Goal: Task Accomplishment & Management: Complete application form

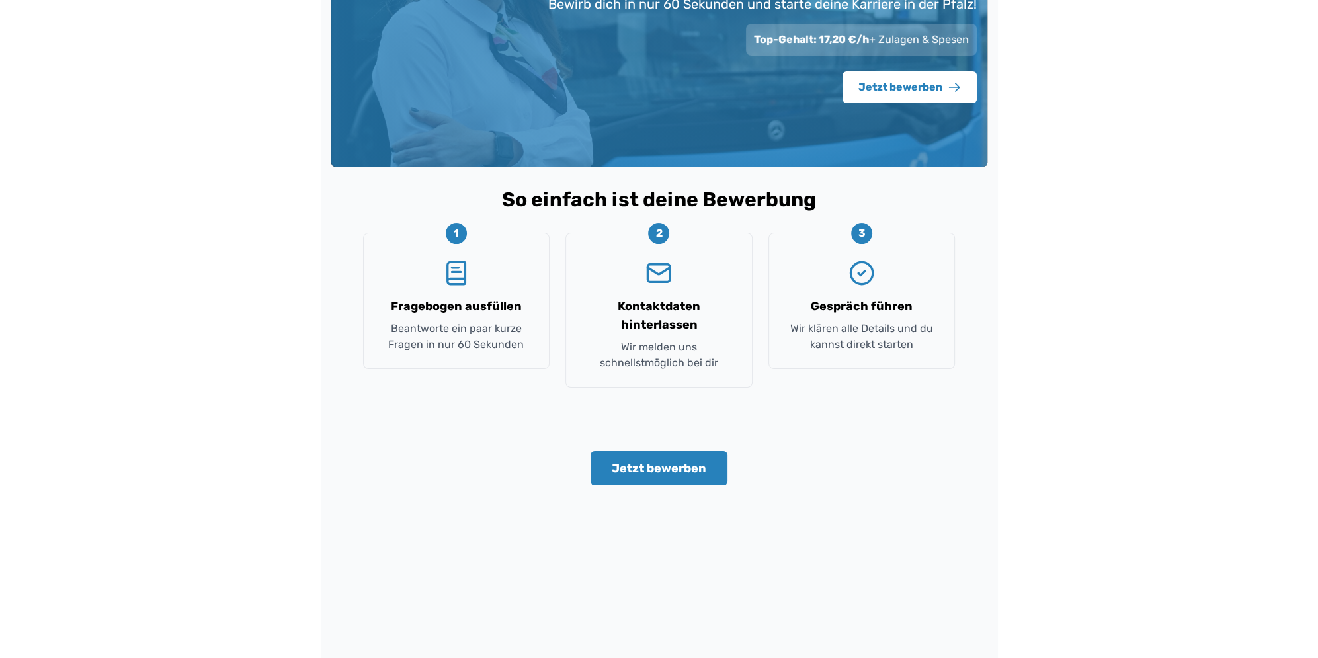
scroll to position [198, 0]
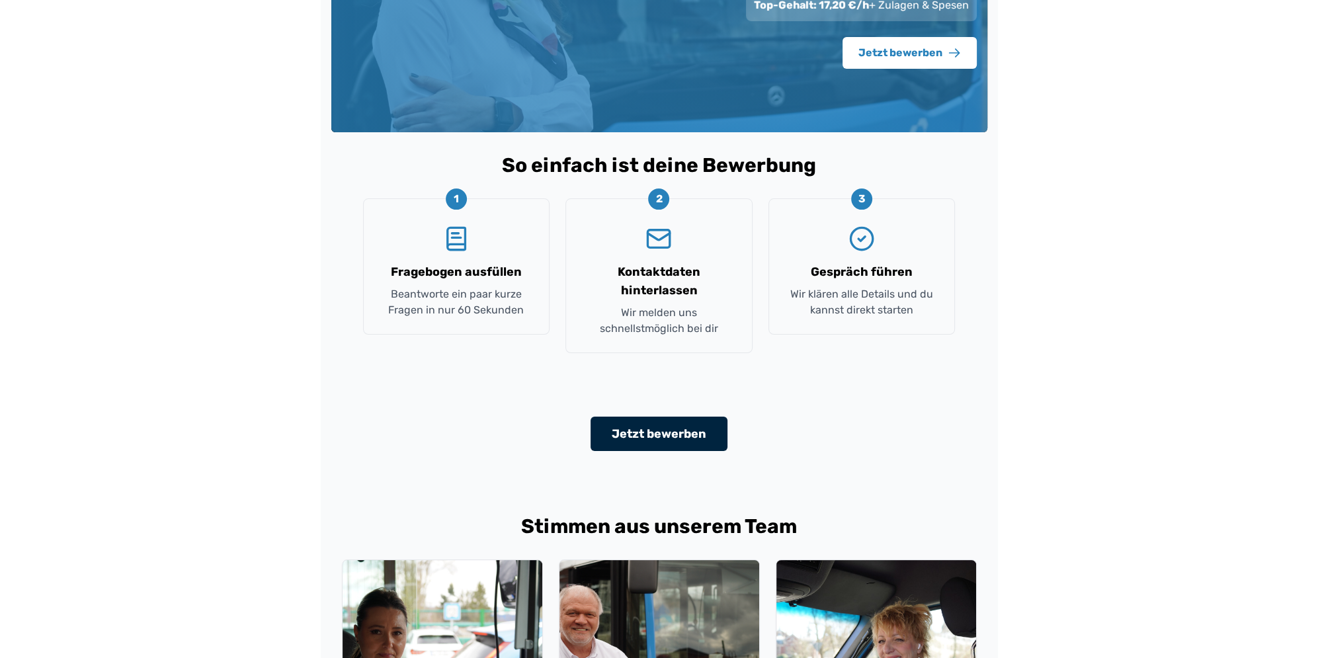
click at [655, 423] on button "Jetzt bewerben" at bounding box center [659, 434] width 137 height 34
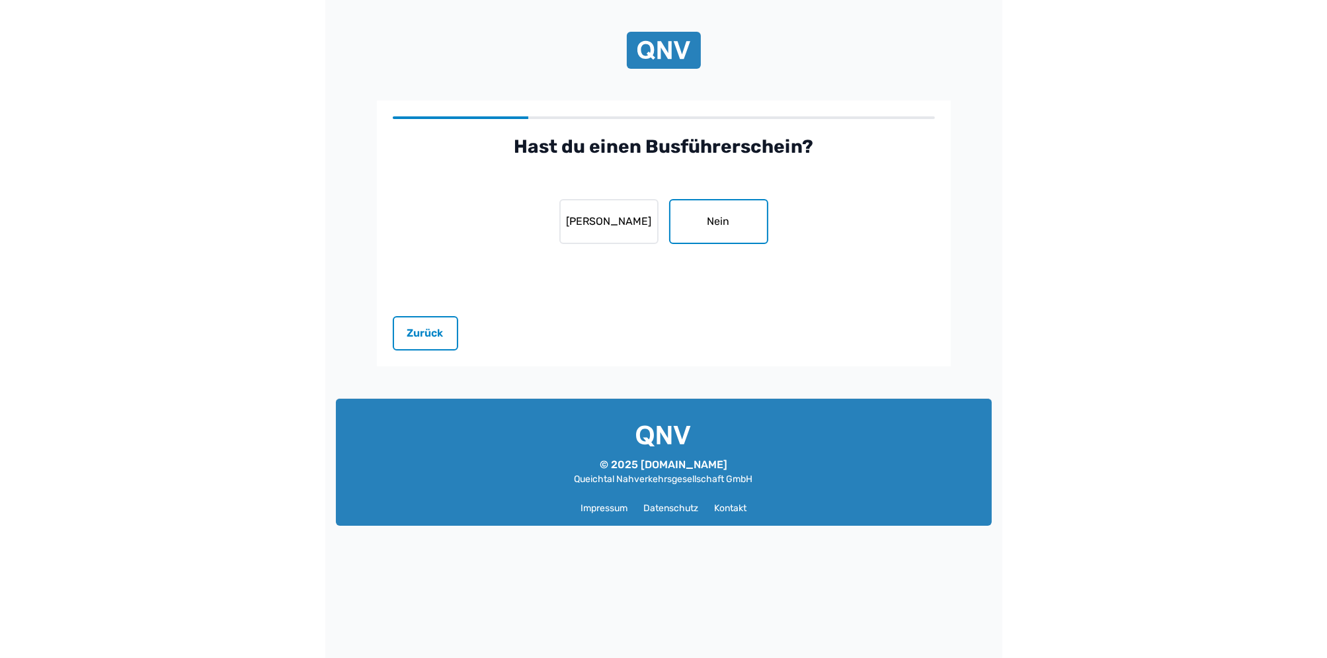
click at [716, 231] on button "Nein" at bounding box center [718, 221] width 99 height 45
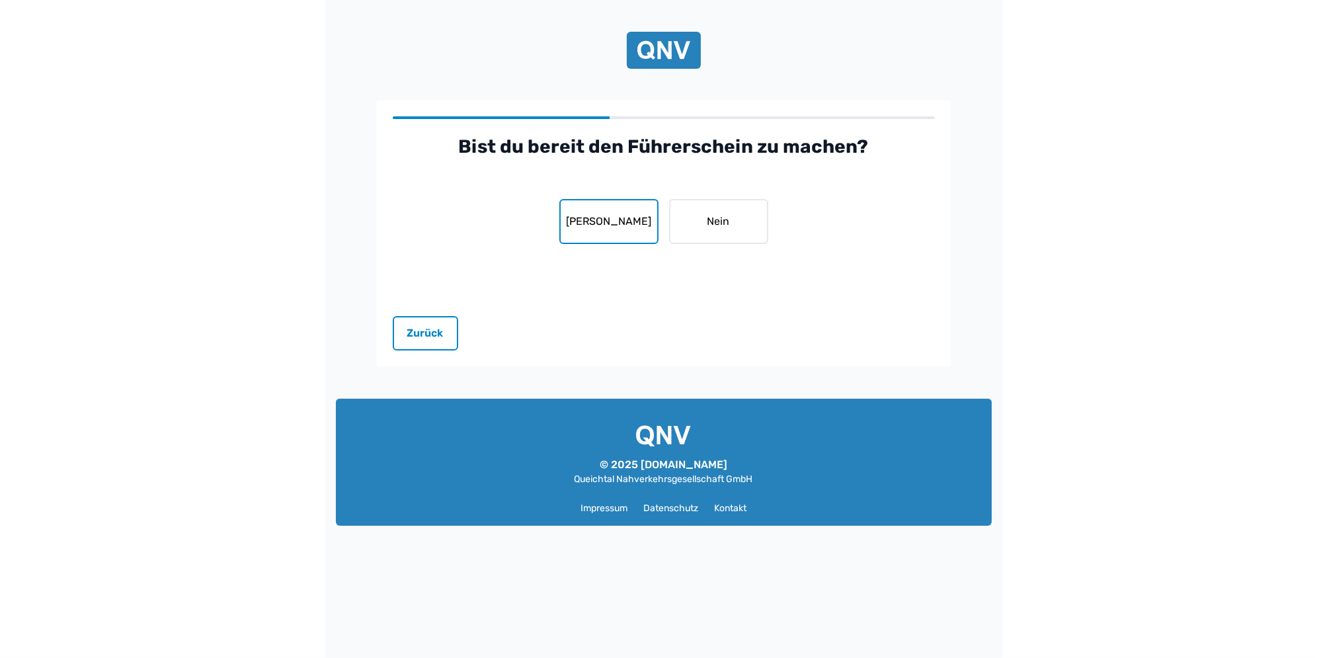
click at [613, 216] on button "Ja" at bounding box center [608, 221] width 99 height 45
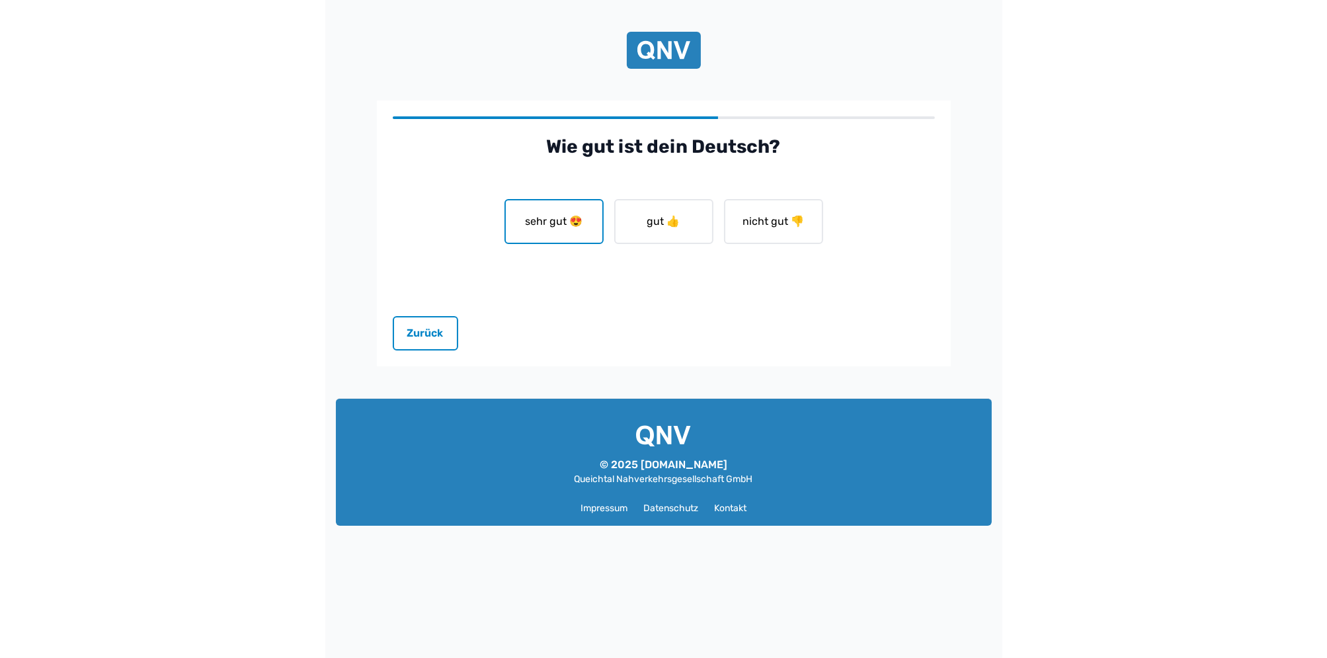
click at [559, 221] on button "sehr gut 😍" at bounding box center [554, 221] width 99 height 45
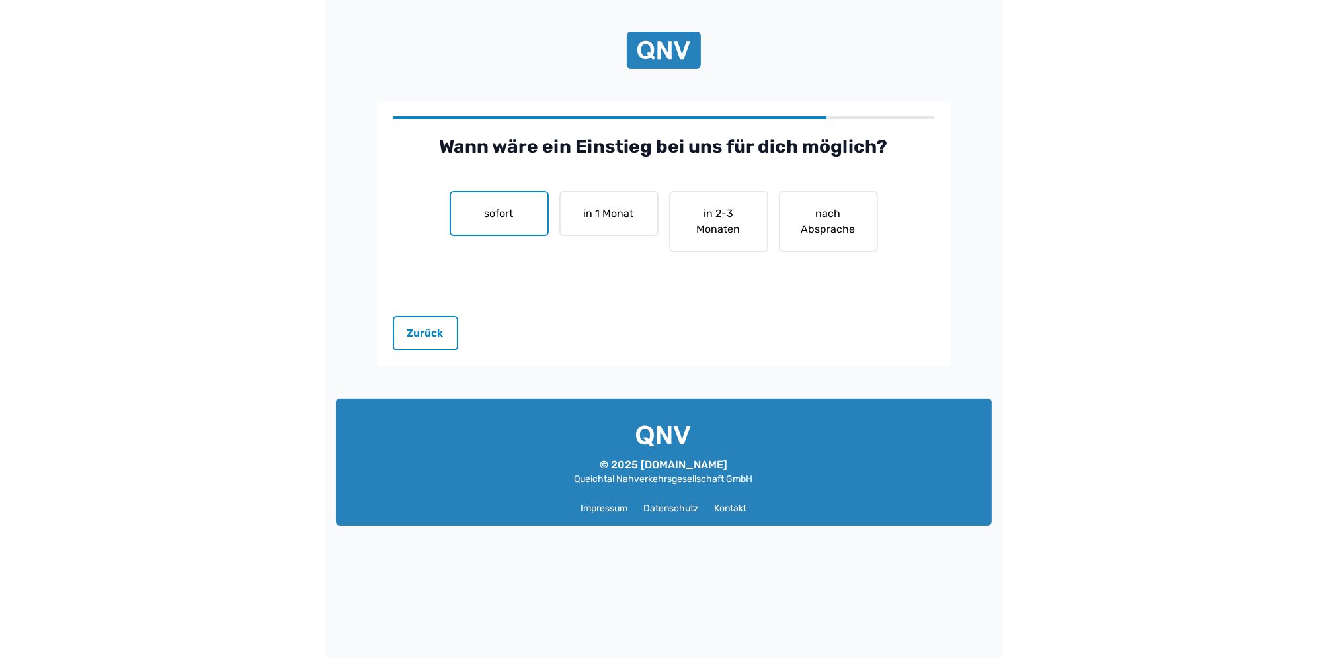
click at [526, 210] on button "sofort" at bounding box center [499, 213] width 99 height 45
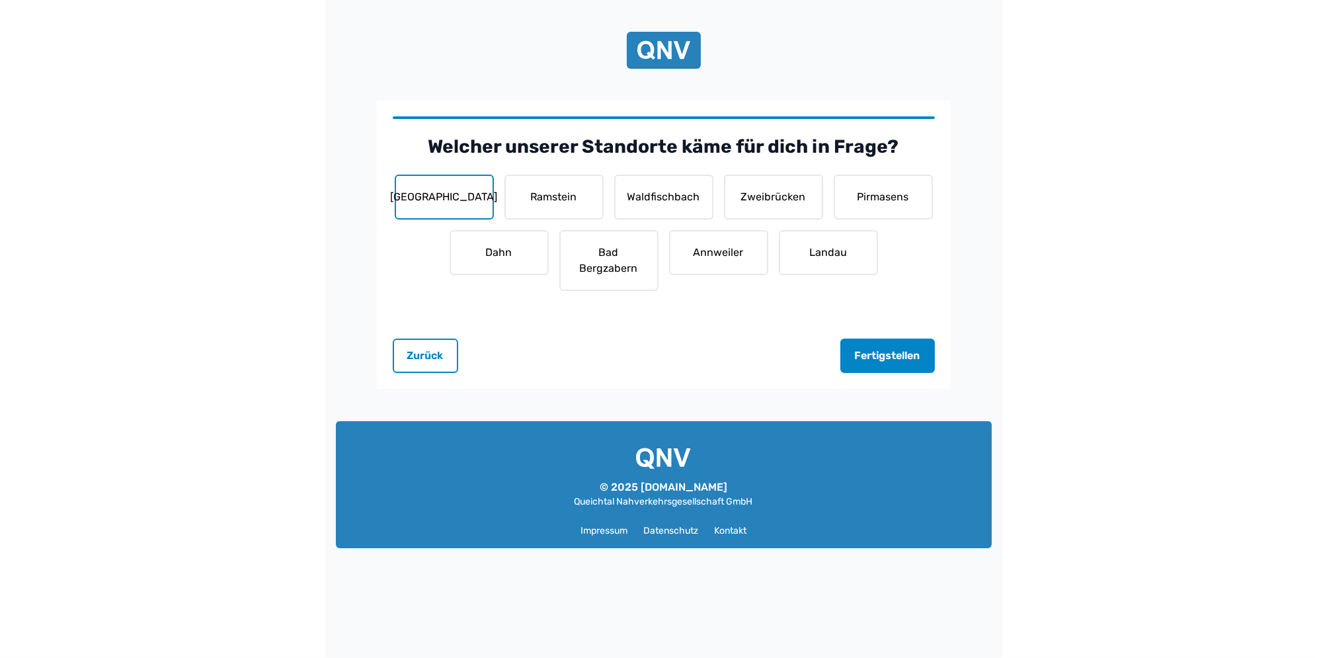
click at [428, 195] on button "Kaiserslautern" at bounding box center [444, 197] width 99 height 45
click at [554, 204] on button "Ramstein" at bounding box center [554, 197] width 99 height 45
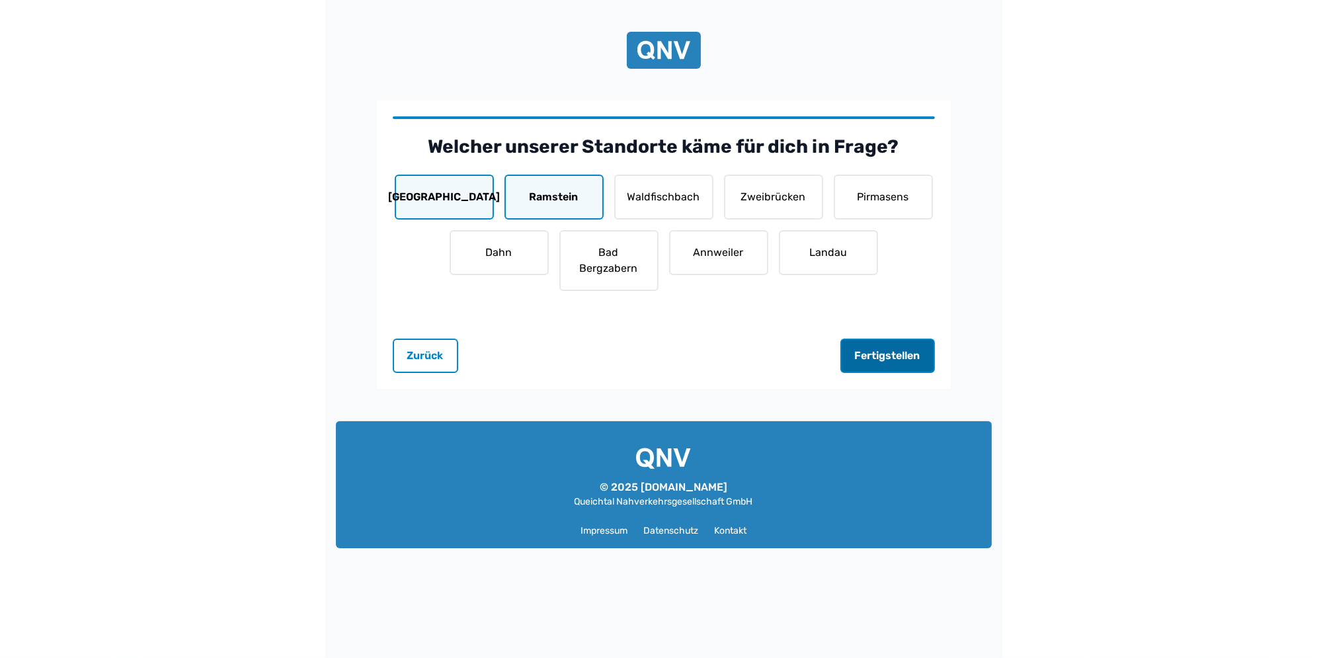
click at [895, 349] on button "Fertigstellen" at bounding box center [888, 356] width 95 height 34
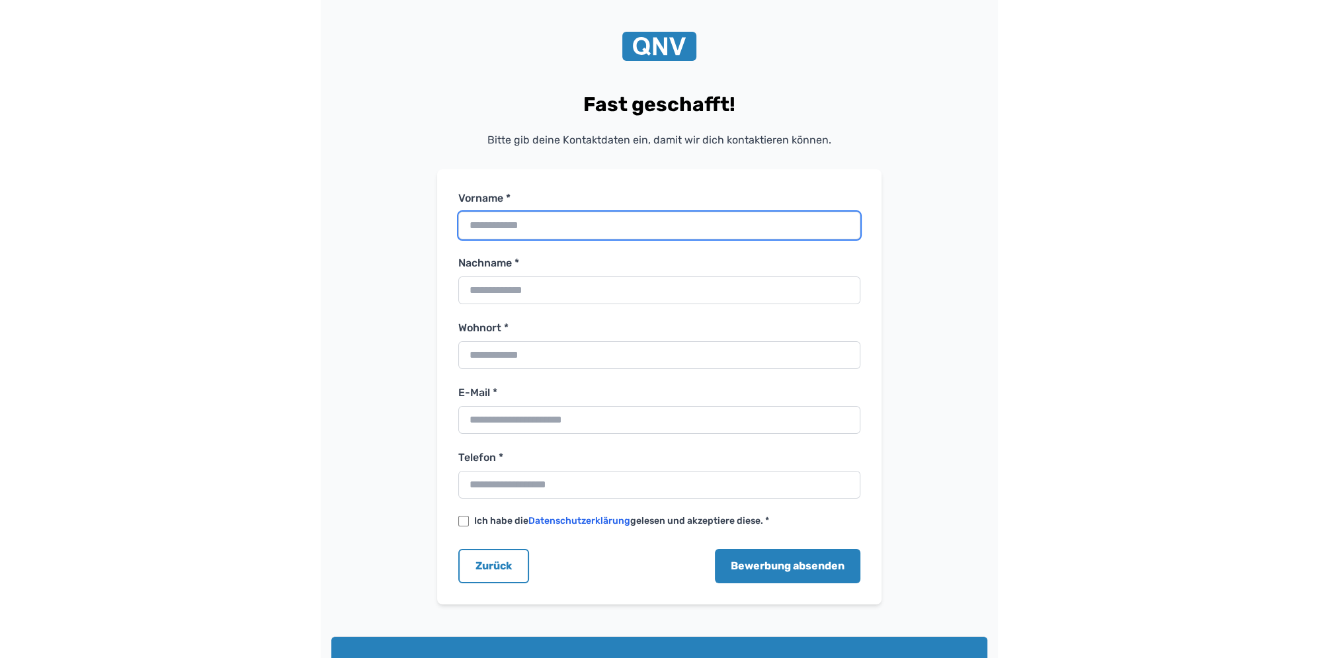
click at [513, 232] on input "Vorname *" at bounding box center [659, 226] width 402 height 28
type input "*******"
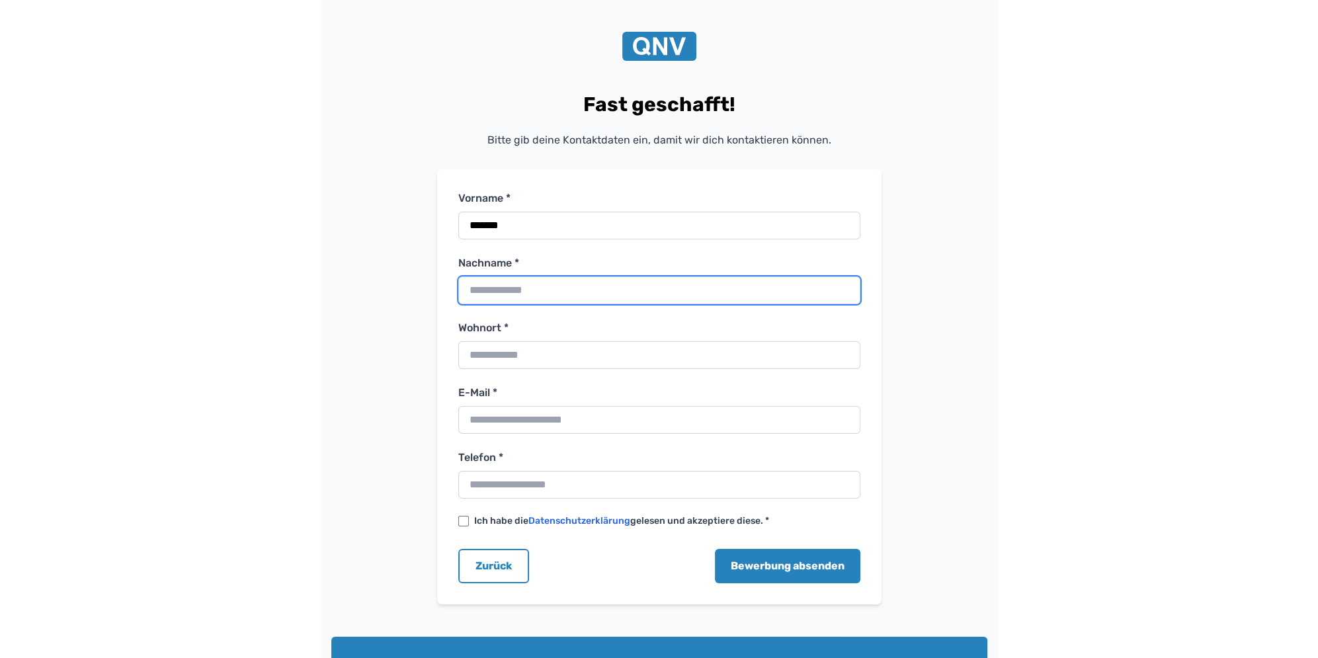
click at [497, 290] on input "Nachname *" at bounding box center [659, 290] width 402 height 28
type input "******"
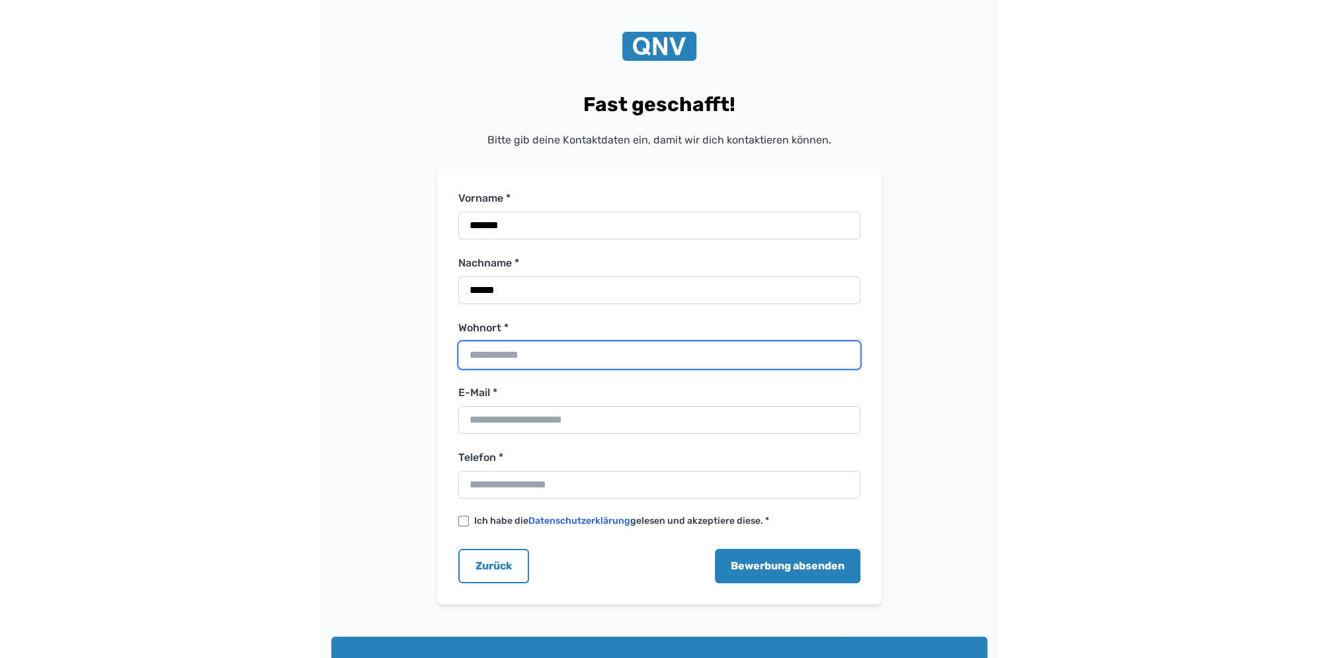
click at [502, 362] on input "Wohnort *" at bounding box center [659, 355] width 402 height 28
click at [466, 354] on input "**********" at bounding box center [659, 355] width 402 height 28
click at [610, 364] on input "**********" at bounding box center [659, 355] width 402 height 28
type input "**********"
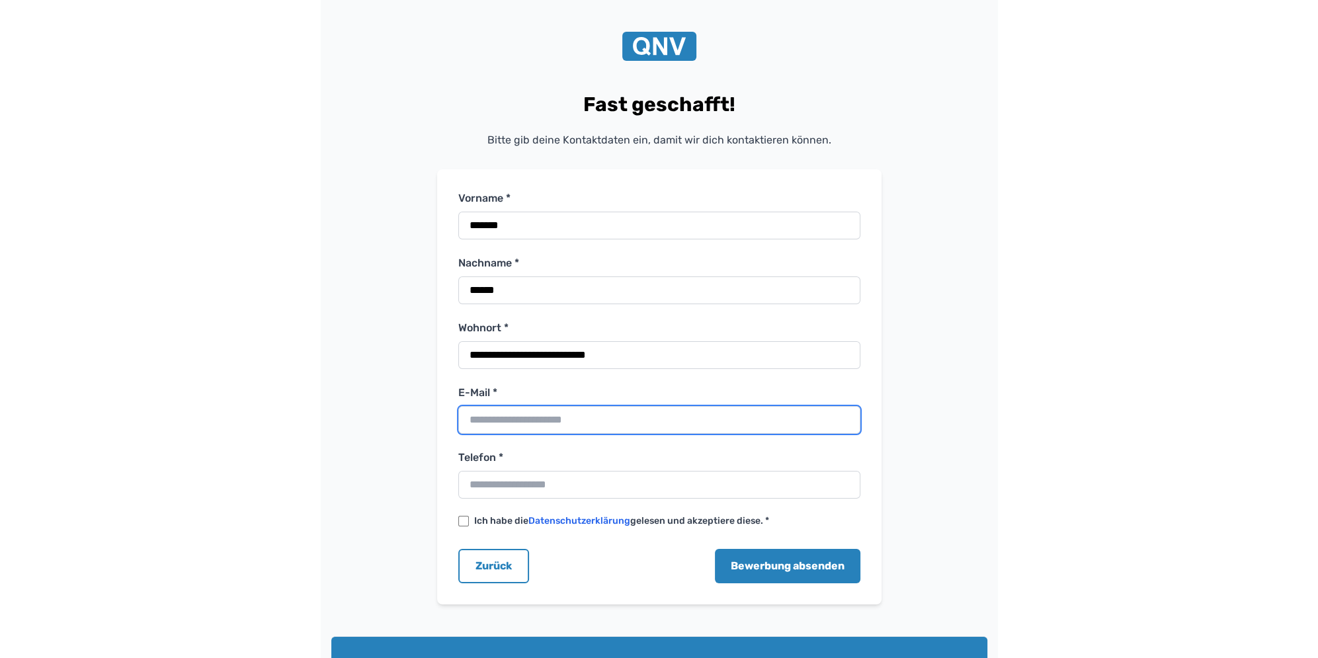
click at [505, 425] on input "E-Mail *" at bounding box center [659, 420] width 402 height 28
type input "**********"
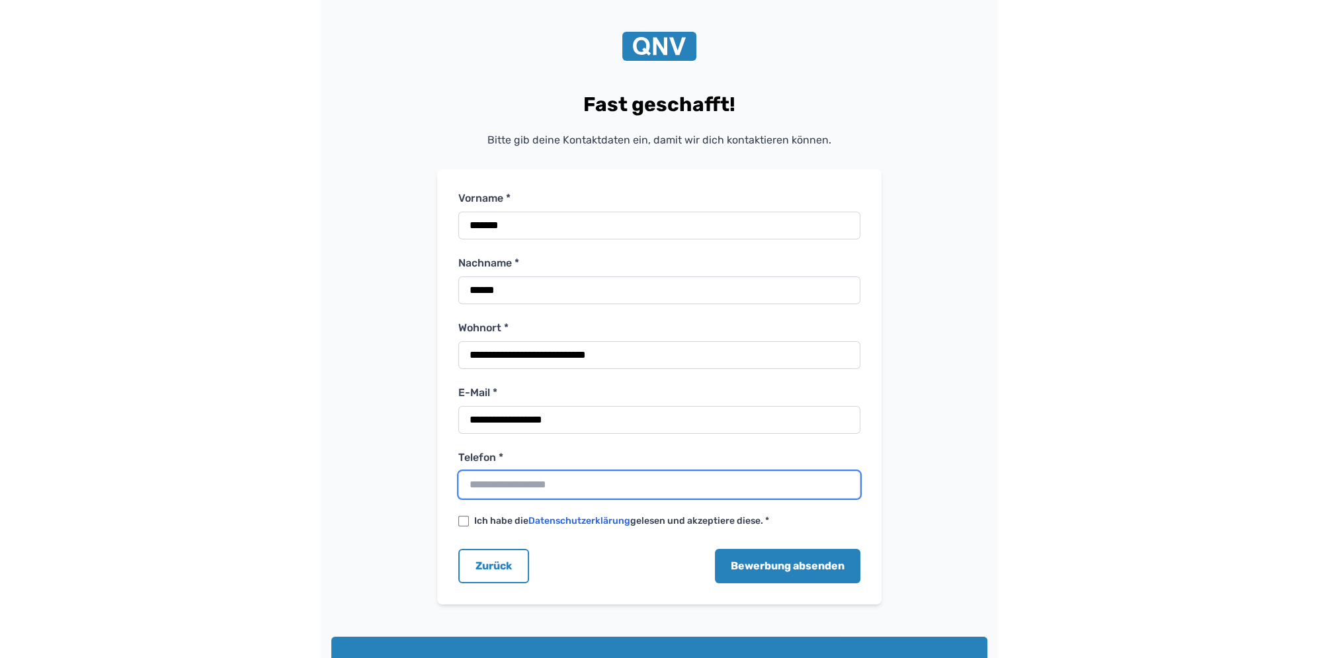
click at [507, 483] on input "Telefon *" at bounding box center [659, 485] width 402 height 28
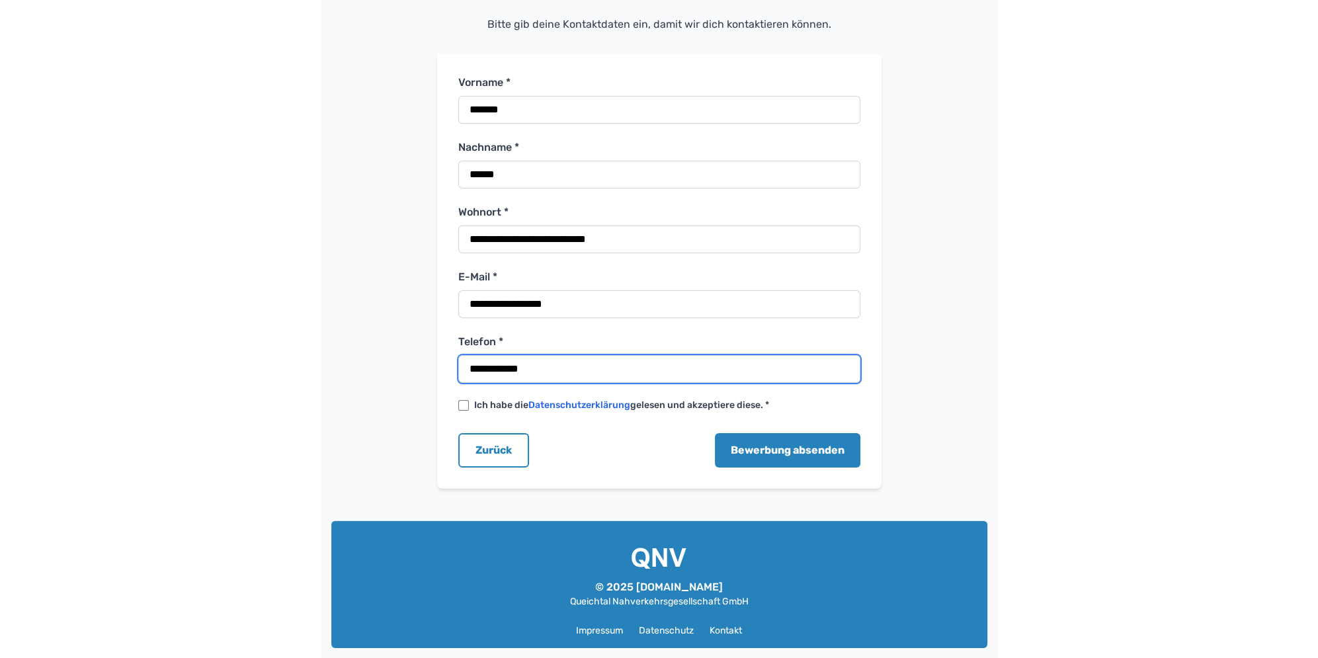
scroll to position [124, 0]
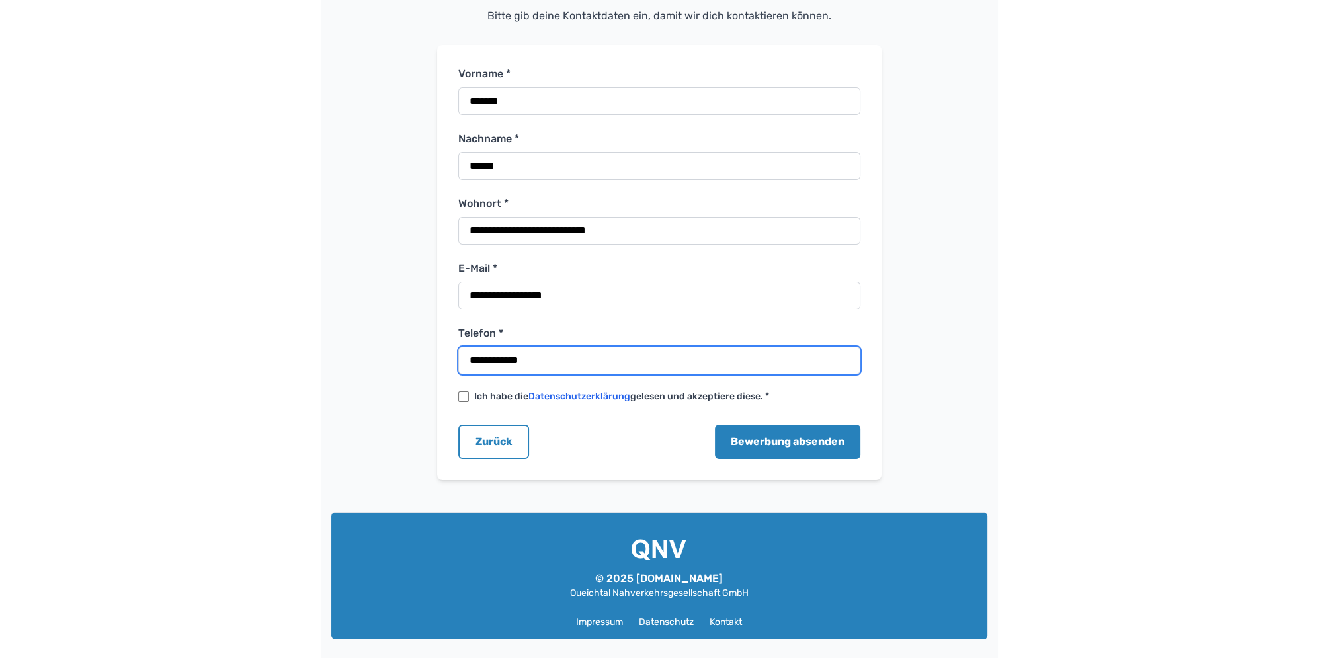
type input "**********"
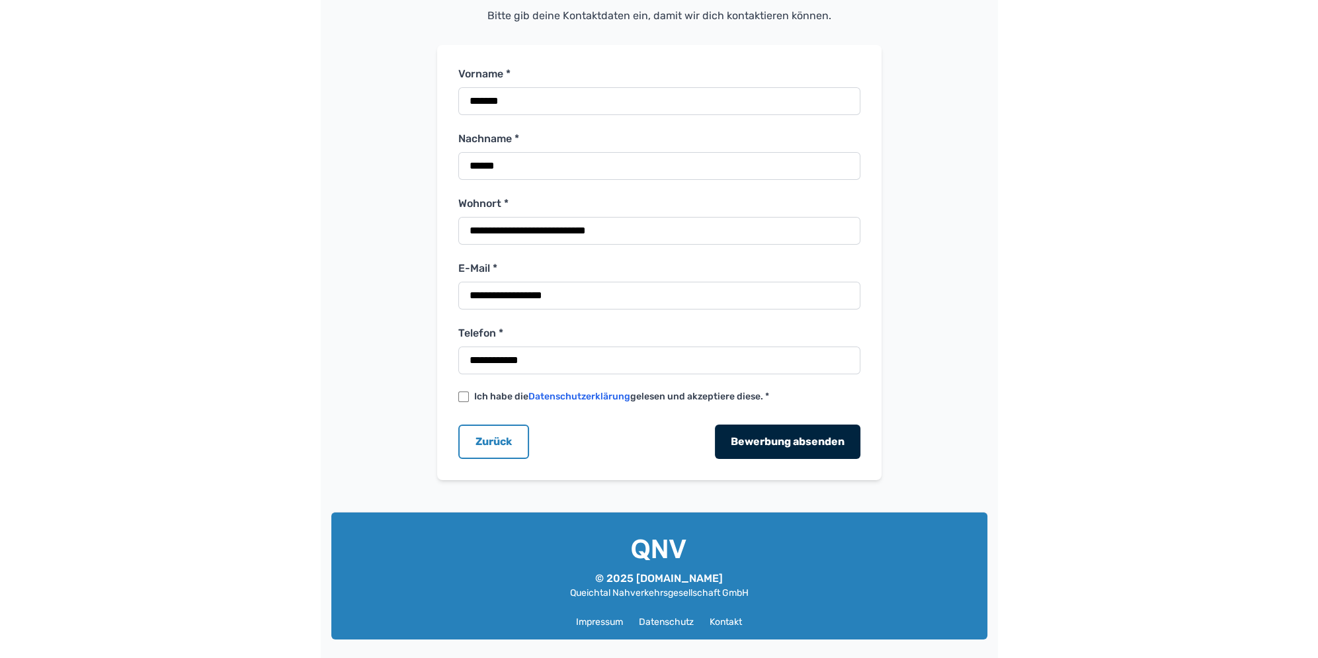
click at [783, 436] on button "Bewerbung absenden" at bounding box center [787, 442] width 145 height 34
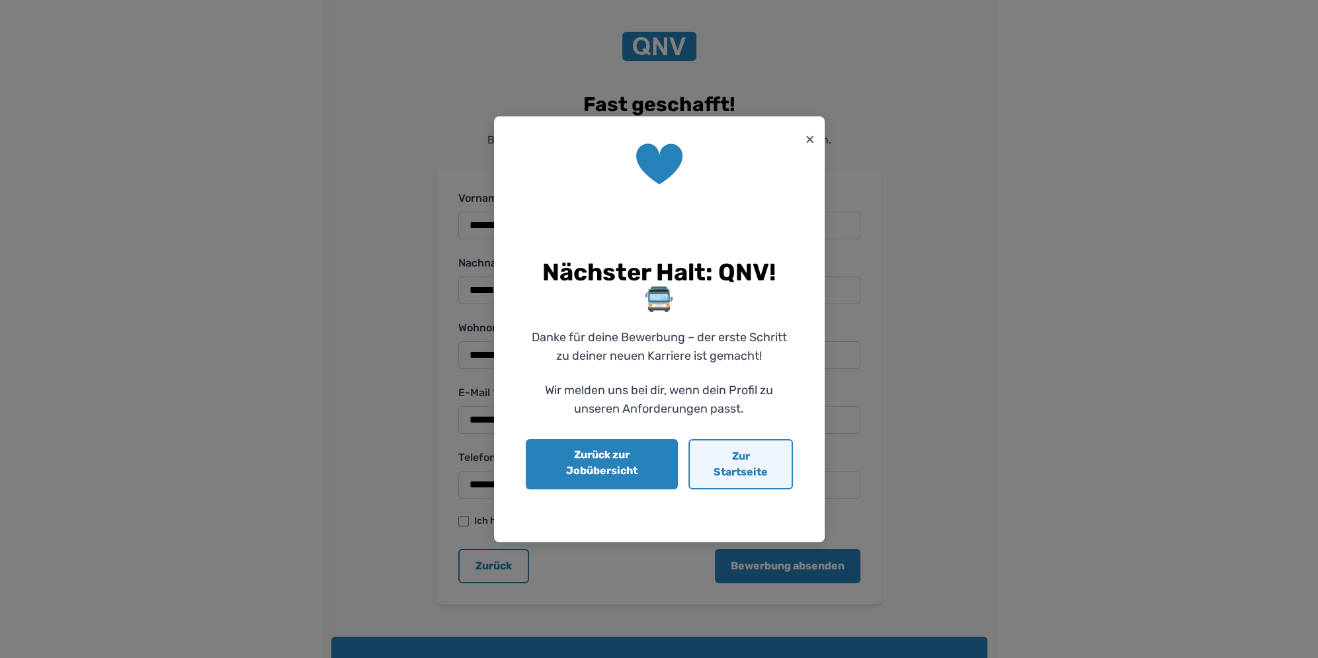
click at [716, 459] on link "Zur Startseite" at bounding box center [740, 464] width 104 height 50
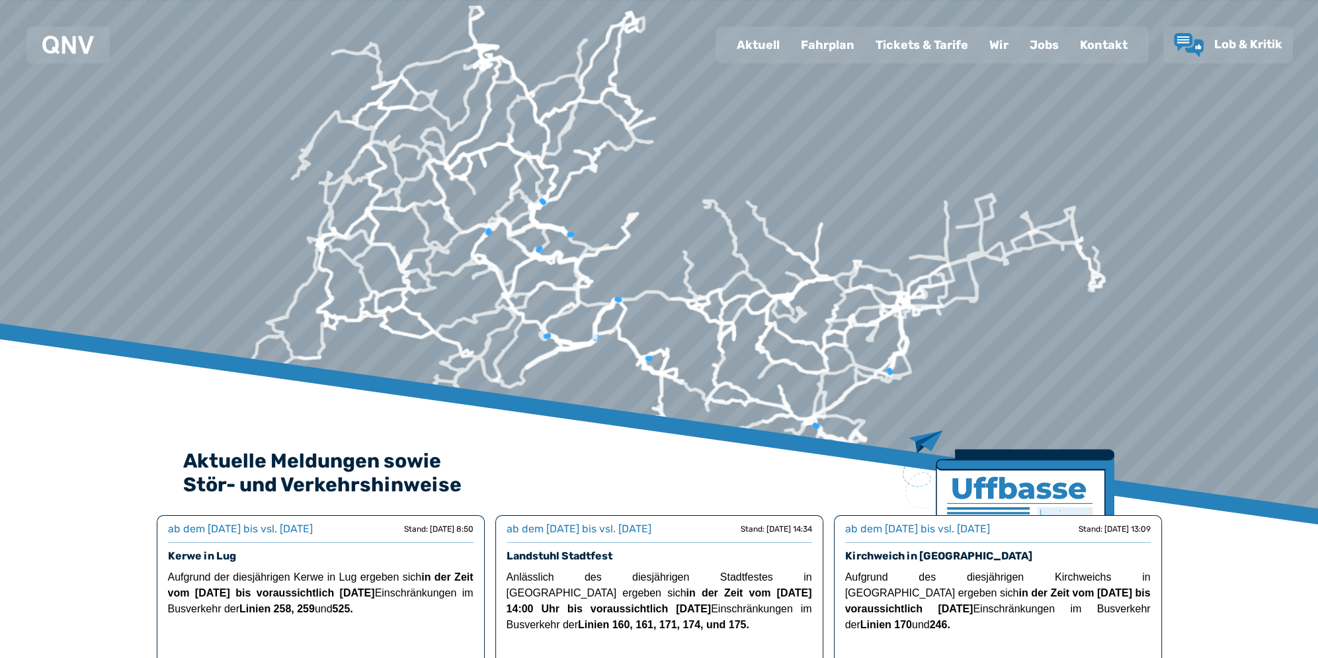
click at [843, 56] on div "Fahrplan" at bounding box center [827, 45] width 75 height 34
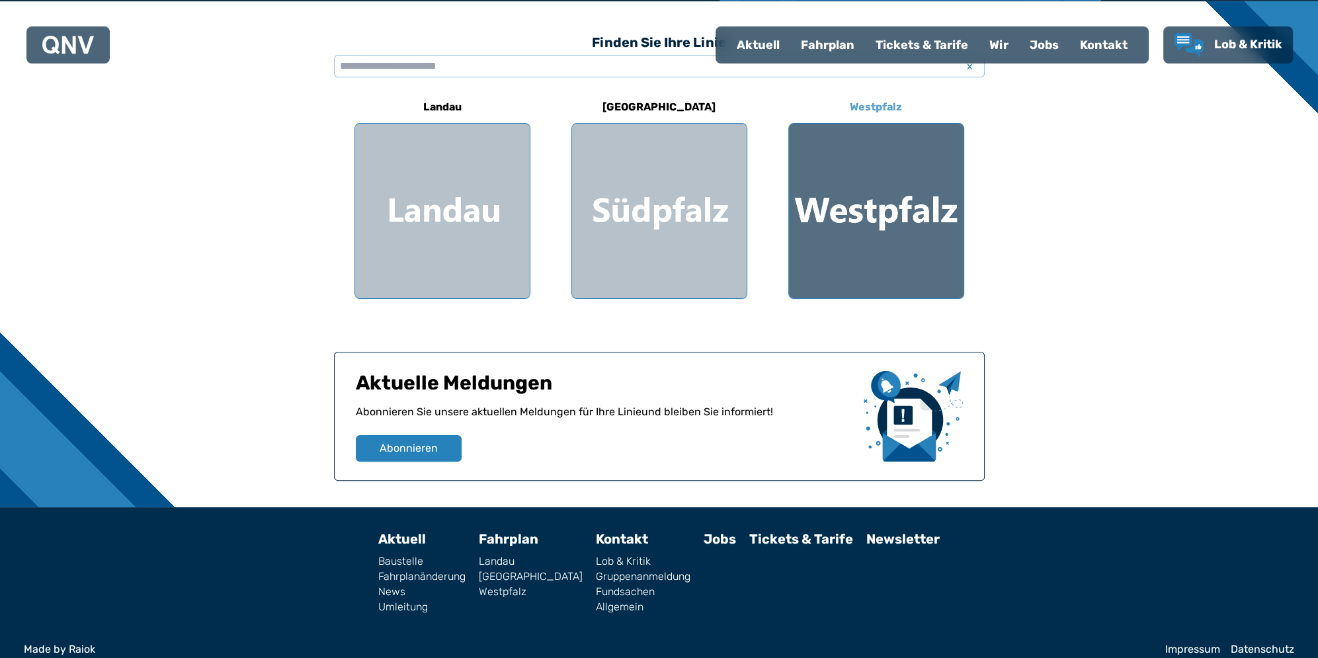
scroll to position [391, 0]
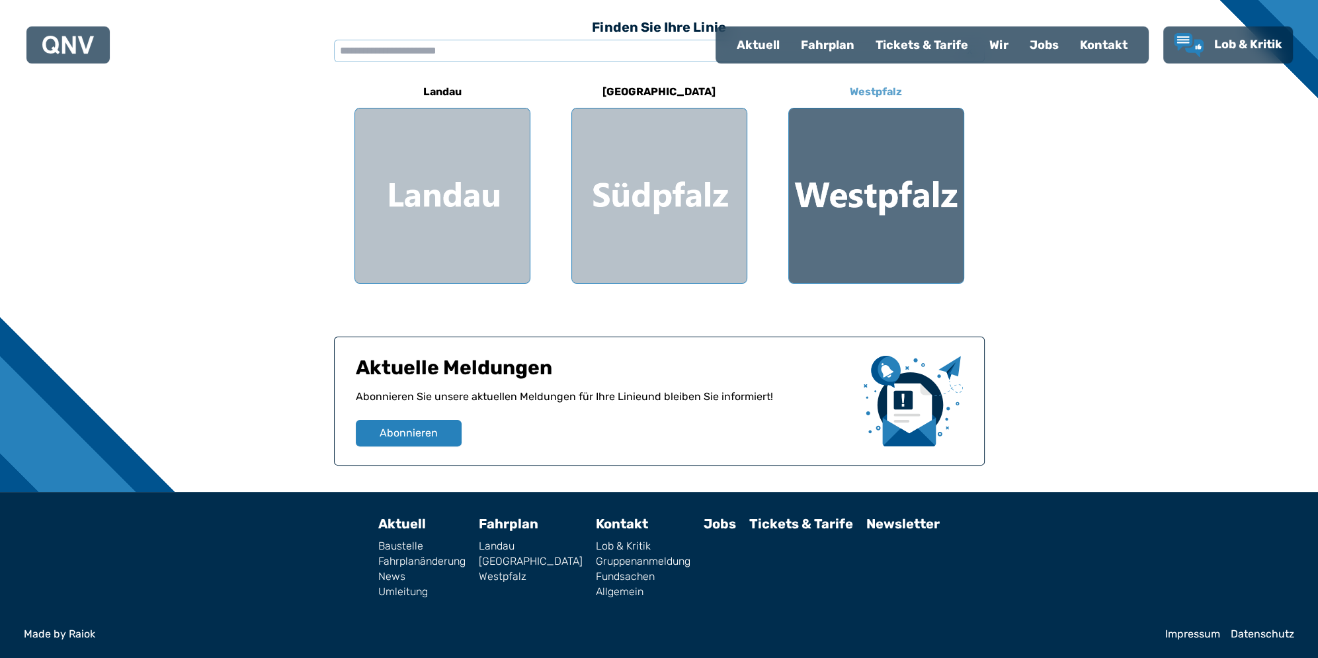
click at [842, 251] on div at bounding box center [876, 195] width 175 height 175
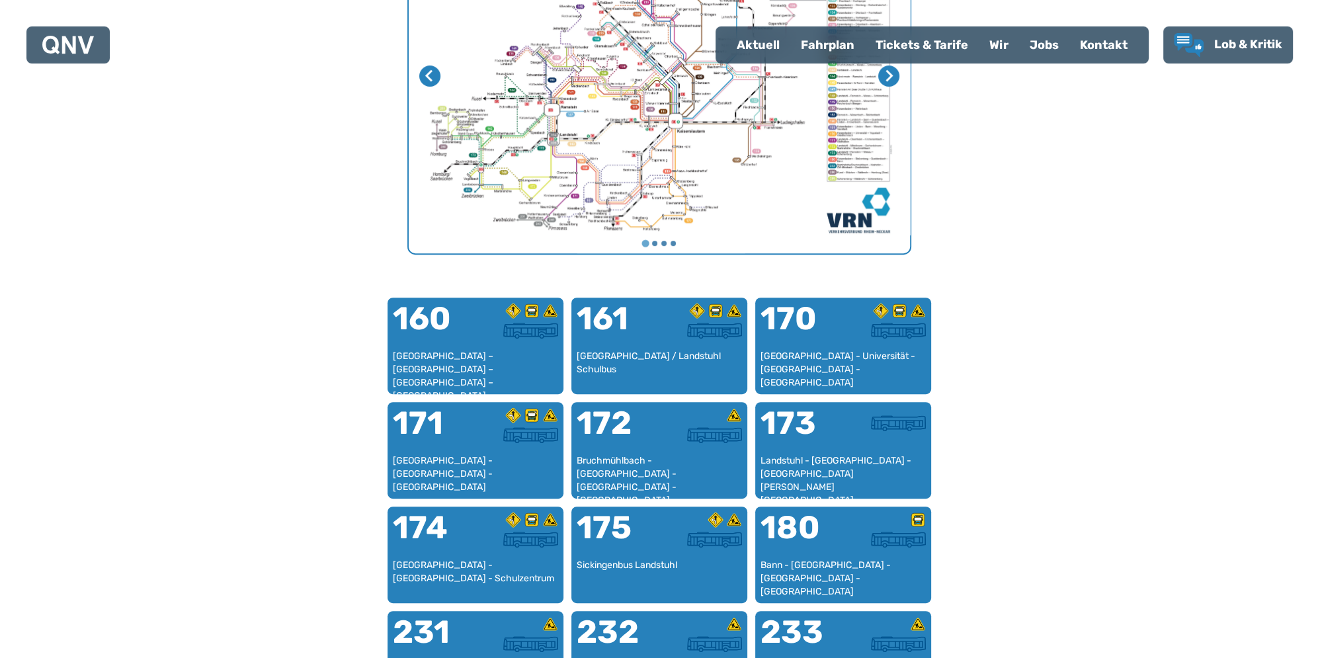
scroll to position [209, 0]
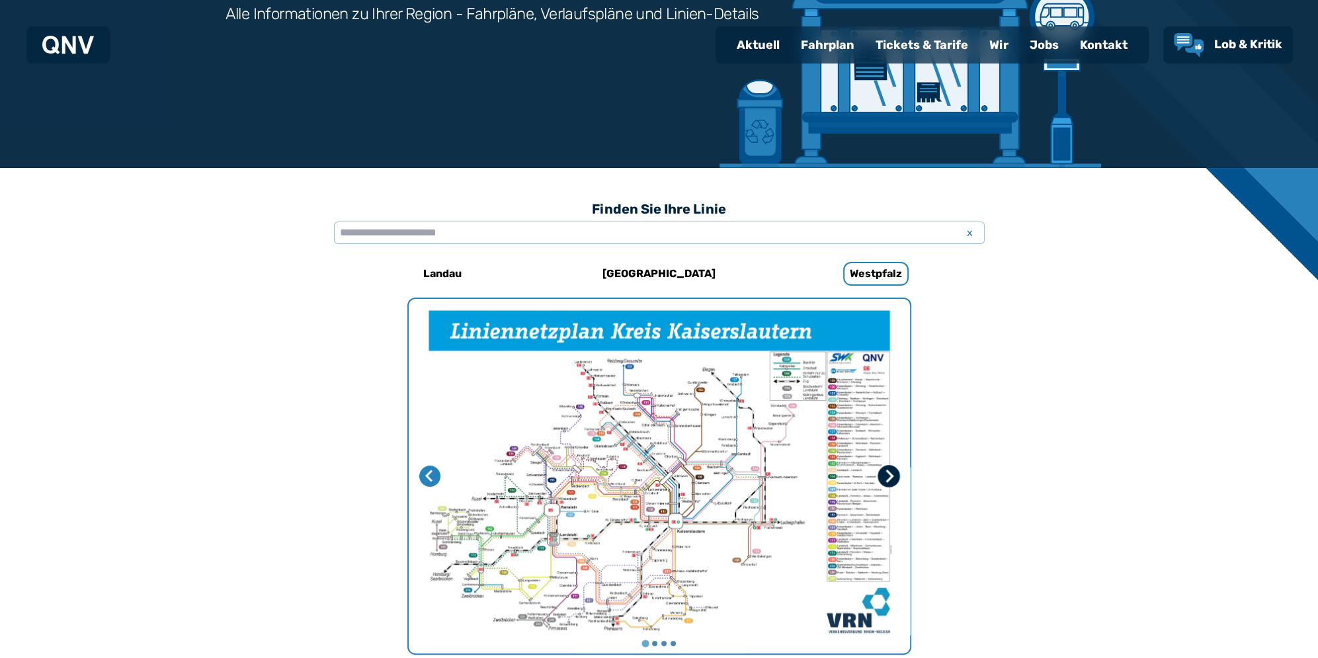
click at [891, 475] on icon "Nächste Seite" at bounding box center [889, 476] width 8 height 13
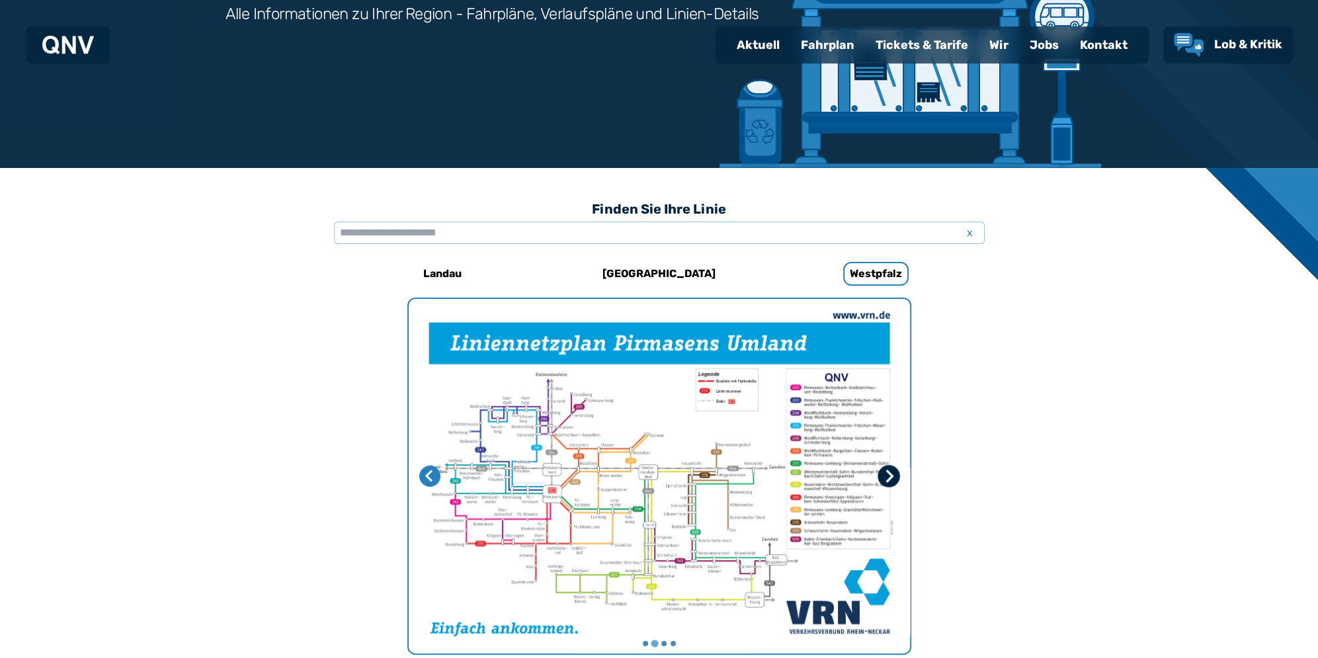
click at [888, 475] on icon "Nächste Seite" at bounding box center [888, 476] width 13 height 13
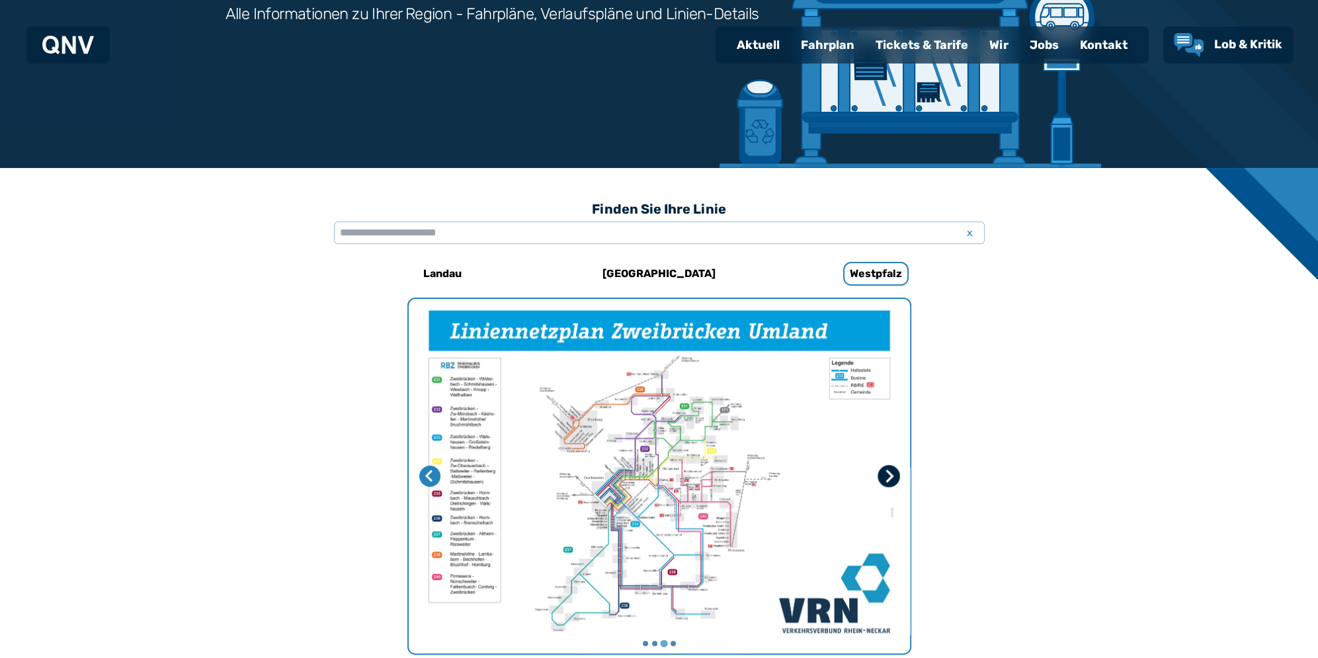
click at [887, 475] on icon "Nächste Seite" at bounding box center [888, 476] width 13 height 13
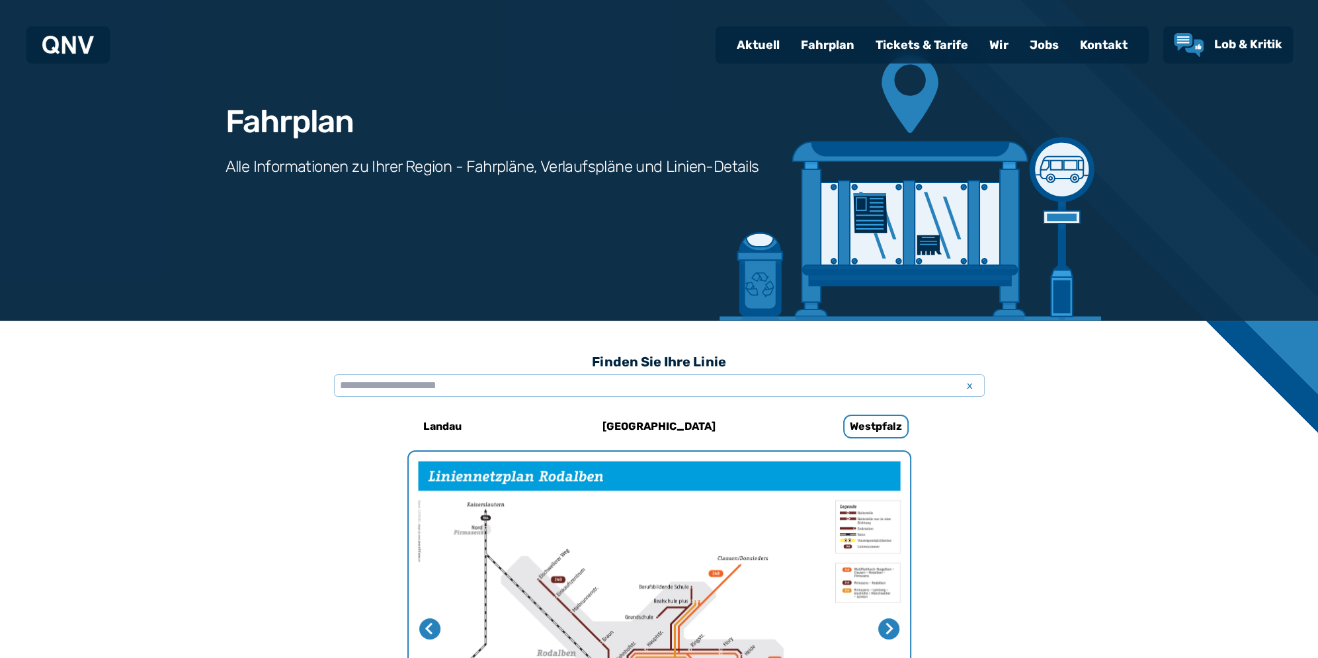
scroll to position [0, 0]
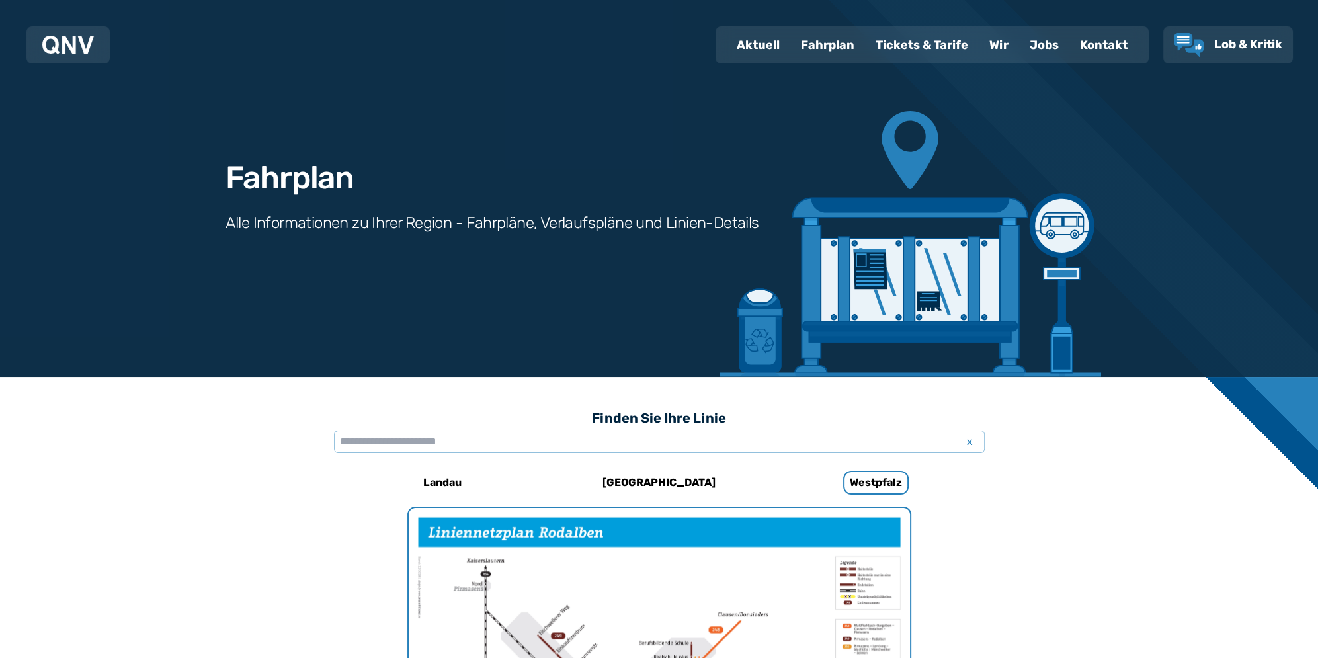
click at [904, 50] on div "Tickets & Tarife" at bounding box center [922, 45] width 114 height 34
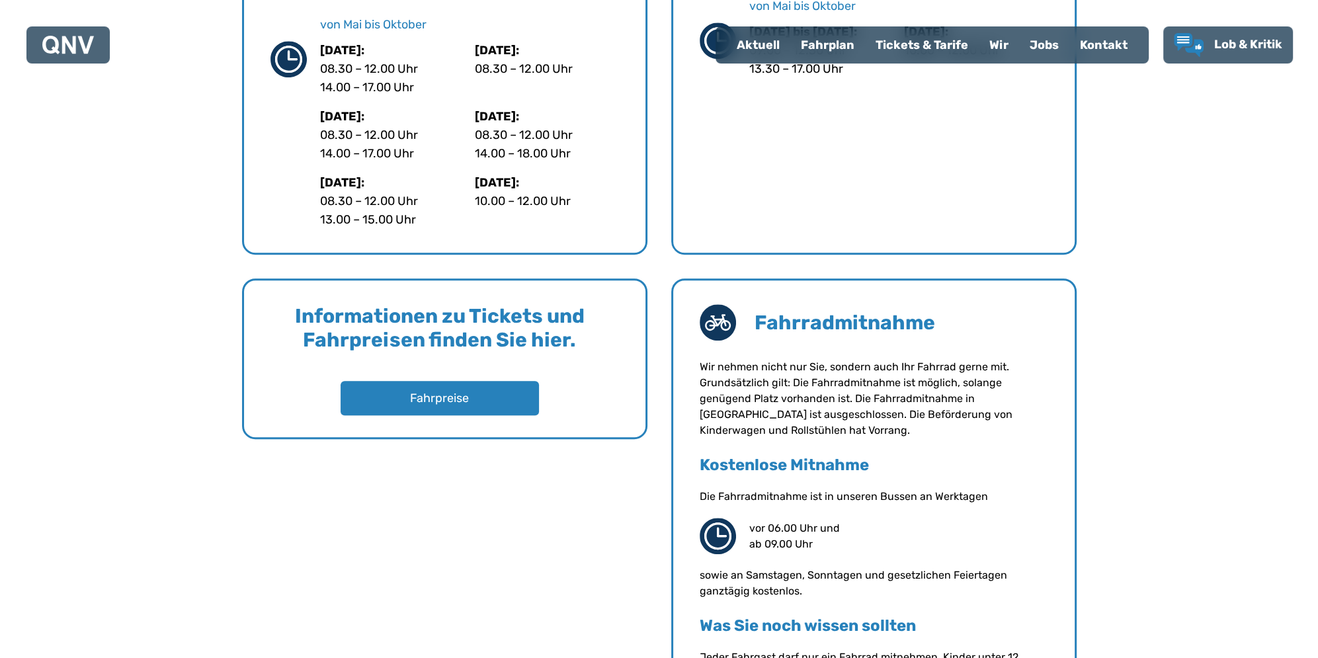
scroll to position [926, 0]
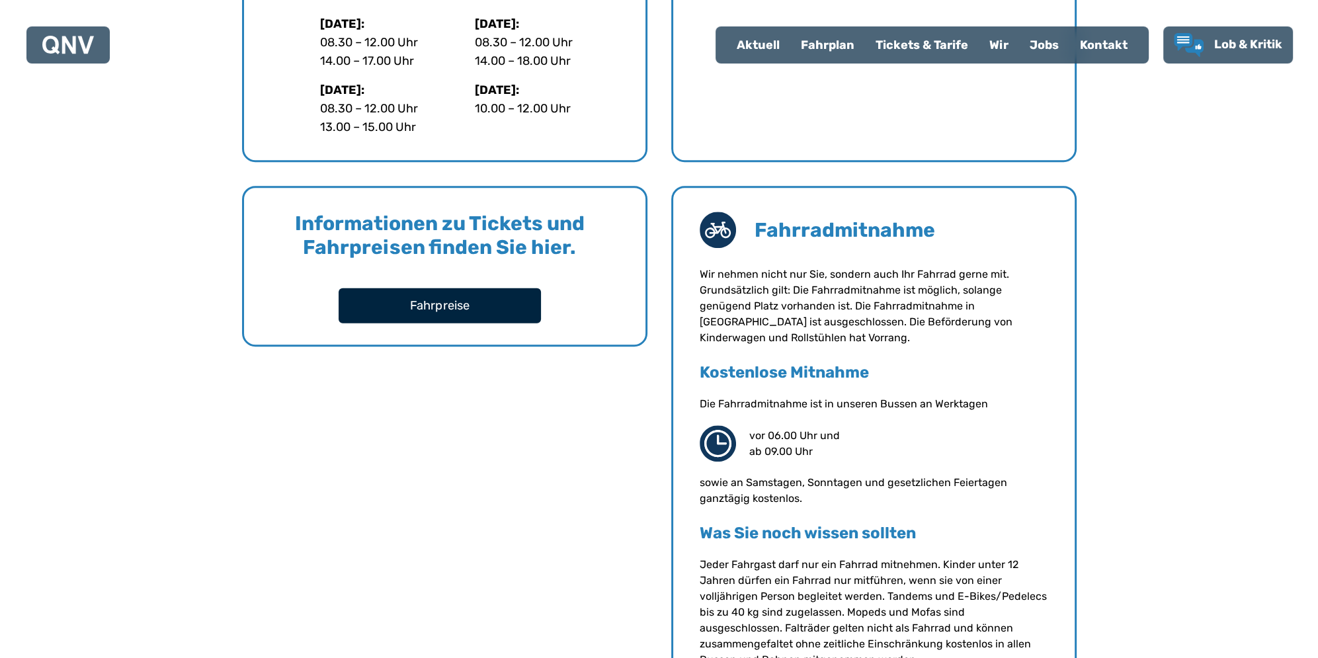
click at [436, 304] on button "Fahrpreise" at bounding box center [440, 305] width 202 height 35
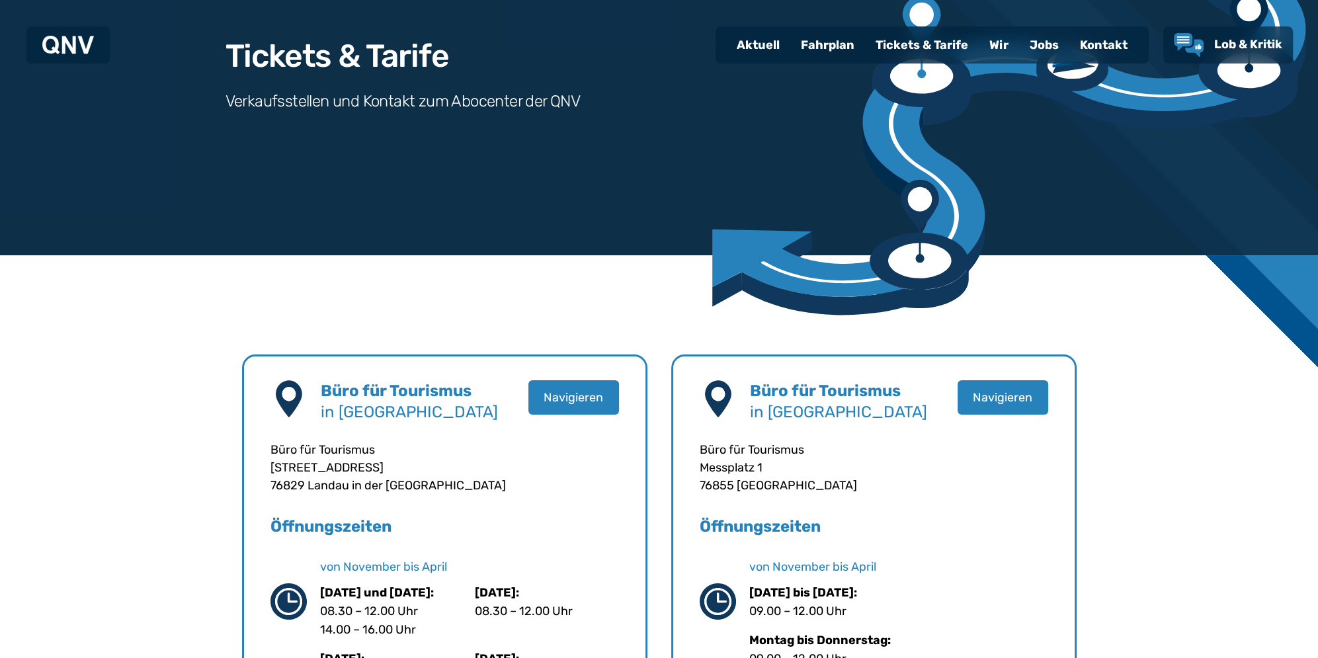
scroll to position [0, 0]
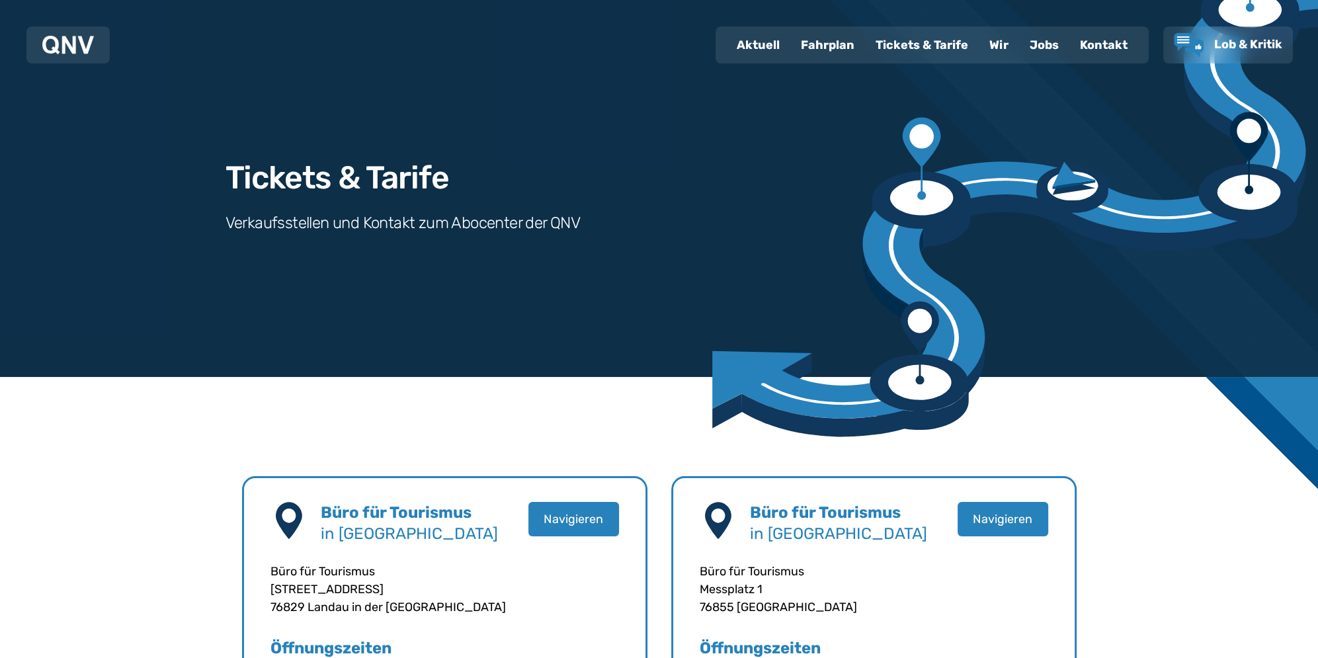
click at [1038, 36] on div "Jobs" at bounding box center [1044, 45] width 50 height 34
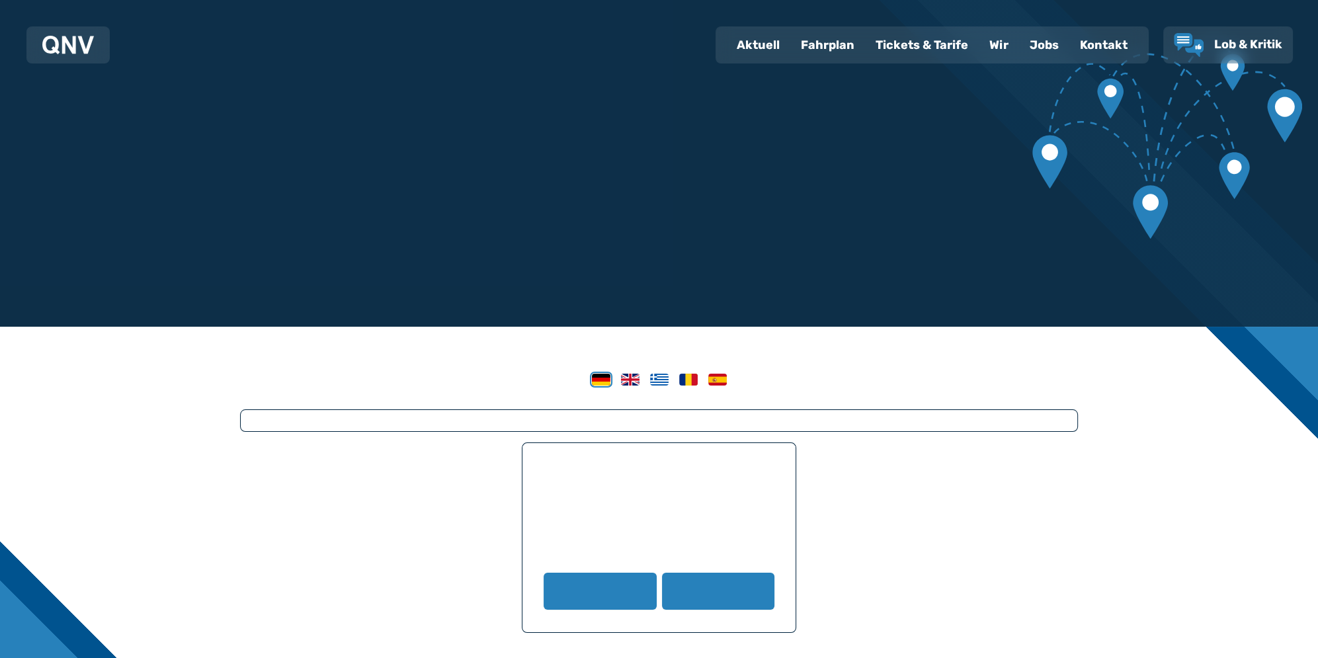
scroll to position [265, 0]
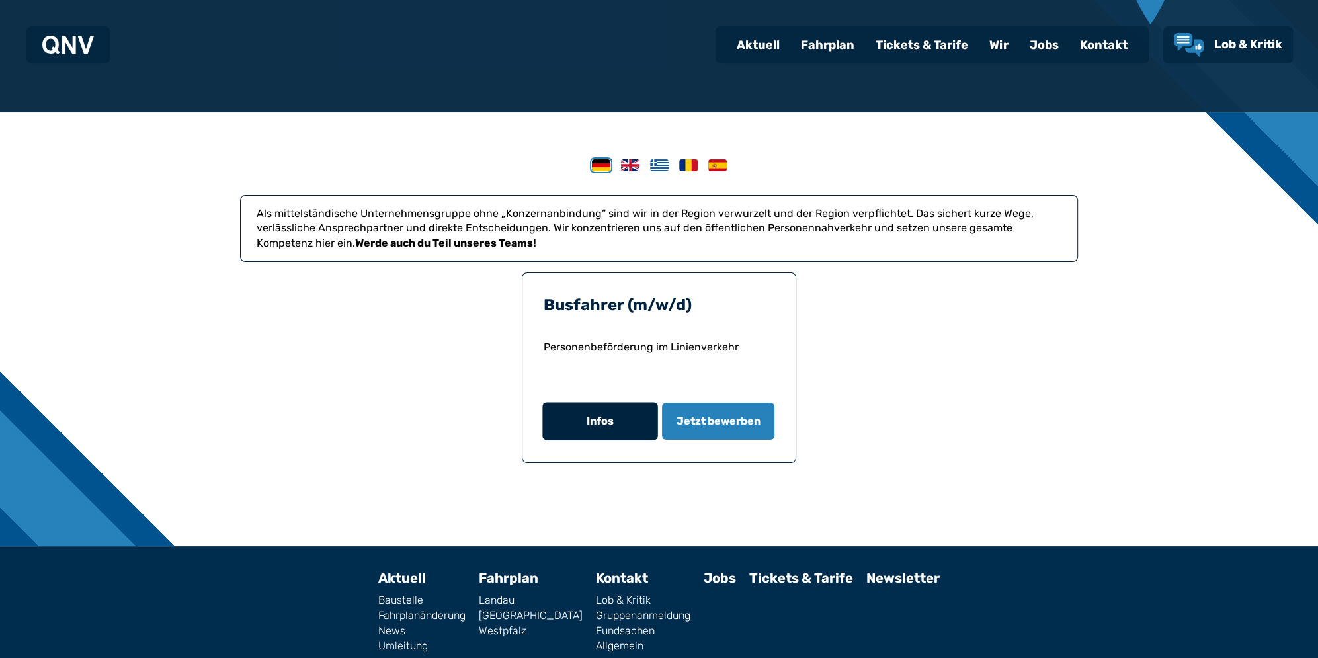
click at [589, 425] on button "Infos" at bounding box center [599, 422] width 115 height 38
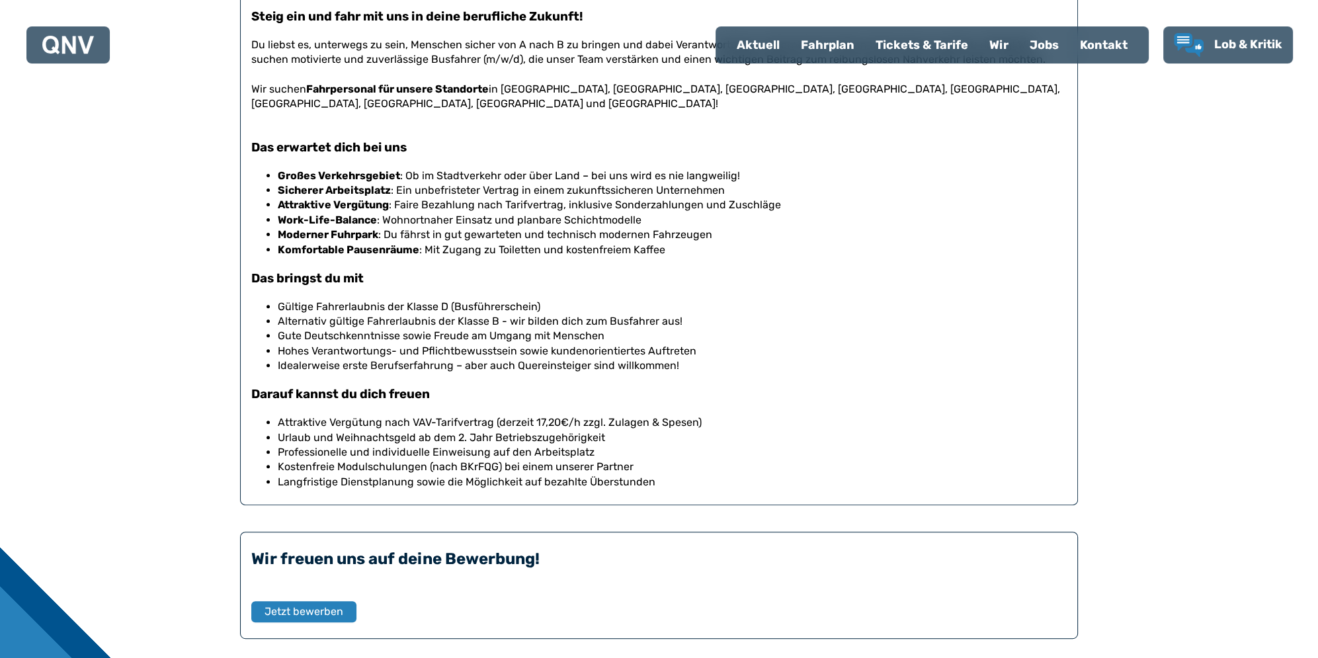
scroll to position [661, 0]
